Goal: Transaction & Acquisition: Purchase product/service

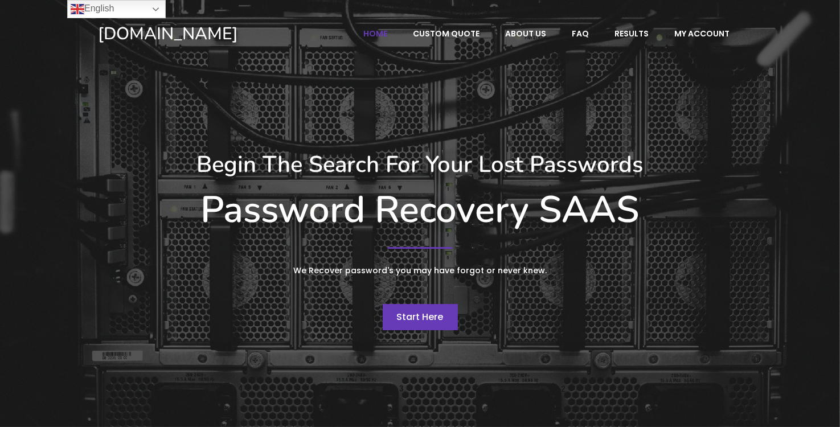
click at [461, 310] on div "Start Here" at bounding box center [421, 317] width 644 height 26
click at [419, 312] on span "Start Here" at bounding box center [420, 316] width 47 height 13
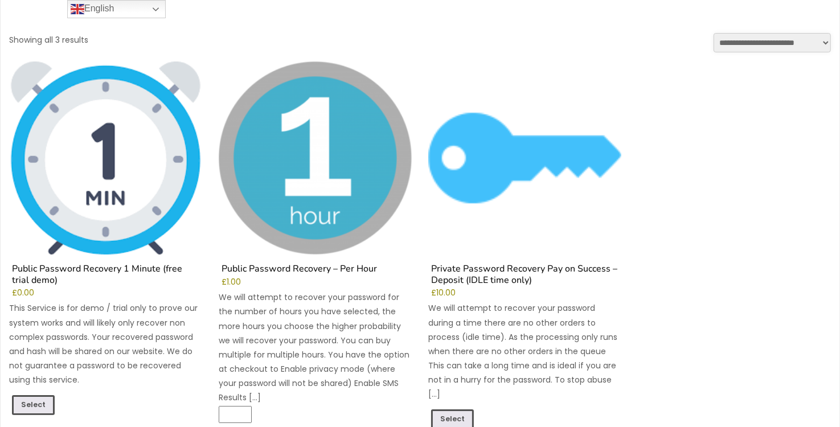
scroll to position [114, 0]
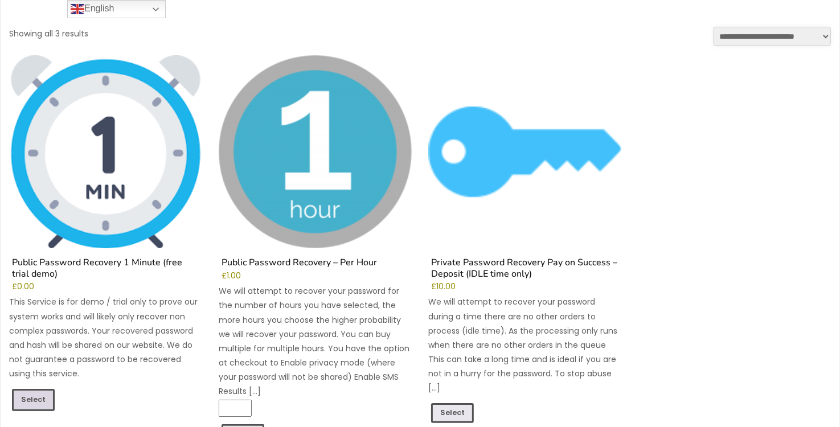
click at [38, 394] on link "Select" at bounding box center [33, 400] width 43 height 22
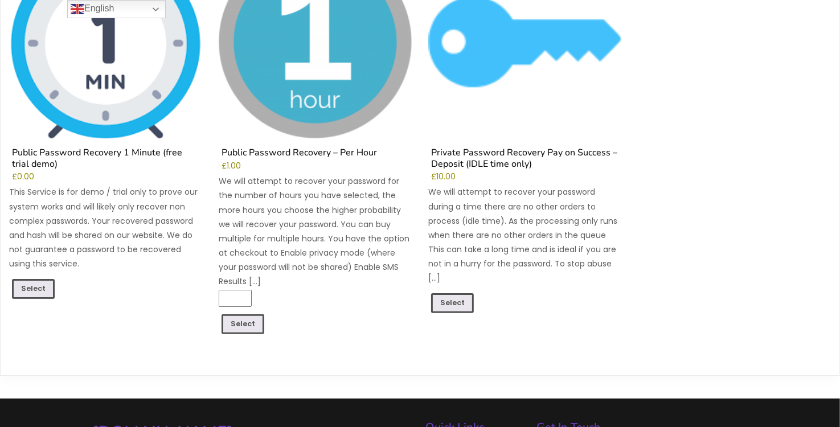
scroll to position [228, 0]
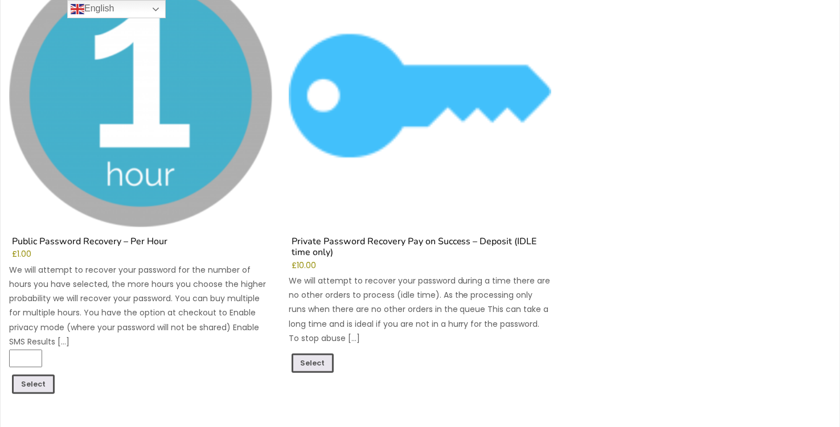
scroll to position [1023, 0]
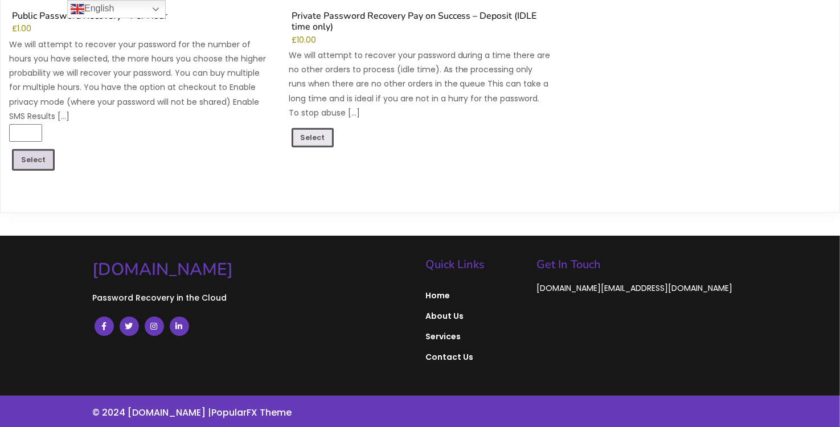
click at [47, 153] on link "Select" at bounding box center [33, 160] width 43 height 22
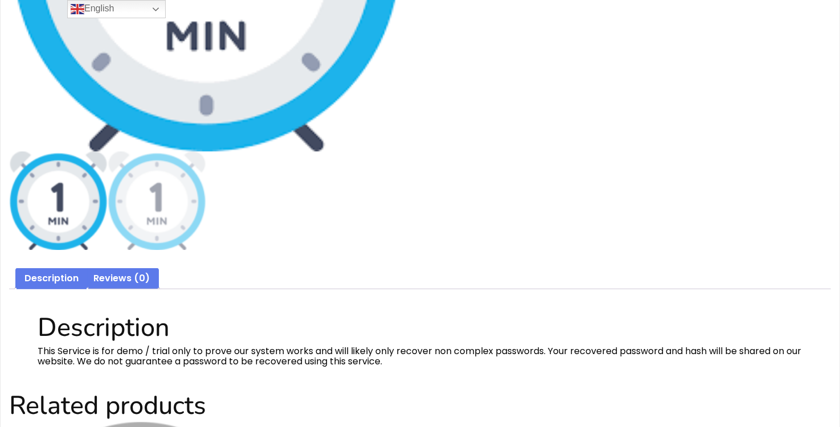
scroll to position [112, 0]
